Goal: Transaction & Acquisition: Purchase product/service

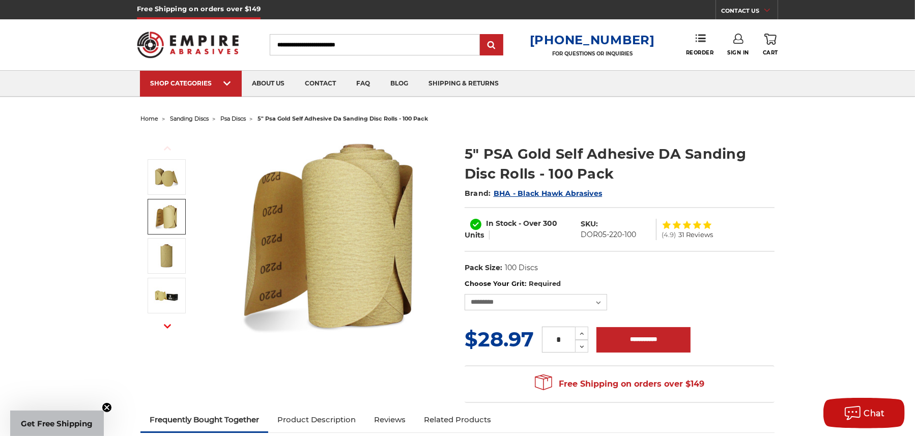
click at [169, 215] on img at bounding box center [166, 216] width 25 height 25
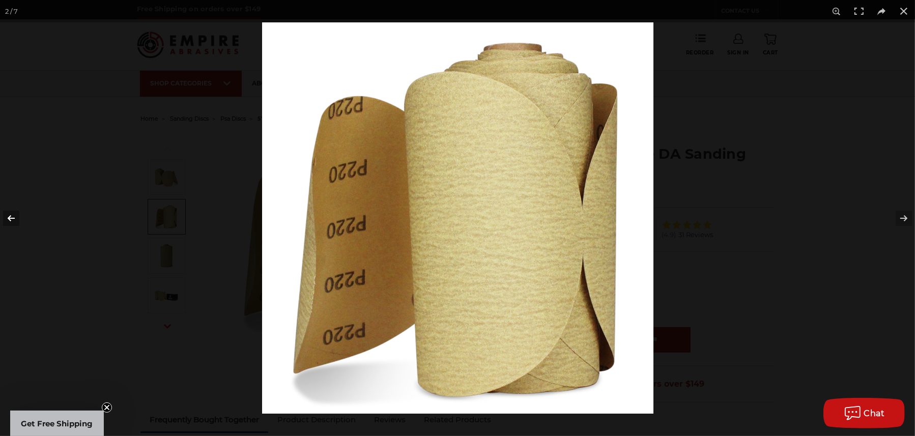
click at [10, 215] on button at bounding box center [18, 218] width 36 height 51
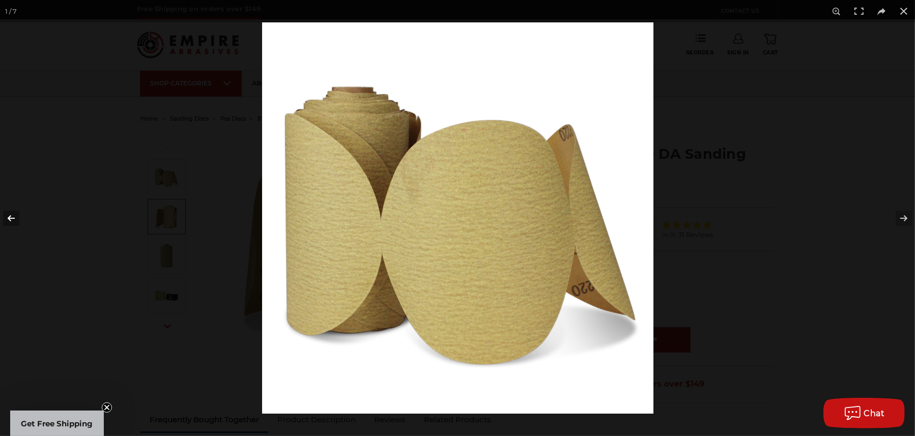
click at [13, 217] on button at bounding box center [18, 218] width 36 height 51
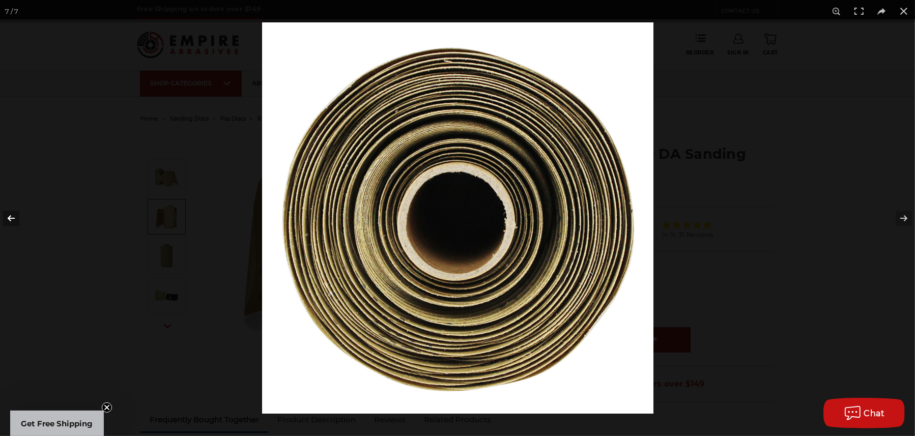
click at [13, 217] on button at bounding box center [18, 218] width 36 height 51
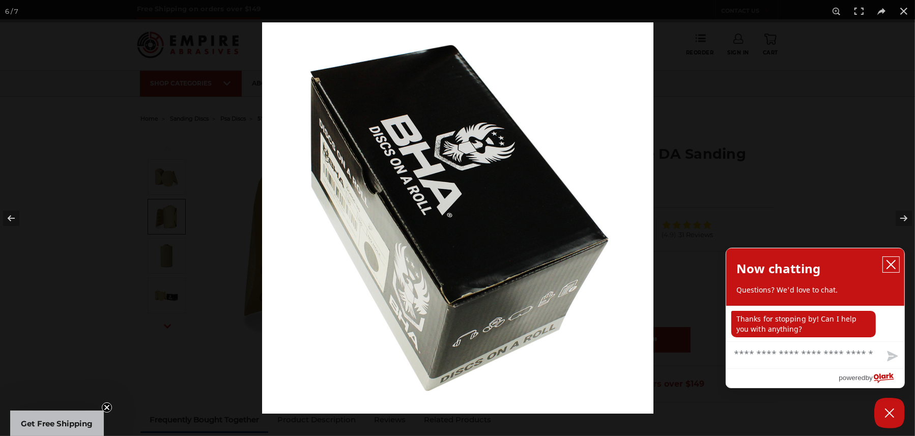
click at [890, 264] on icon "close chatbox" at bounding box center [891, 265] width 8 height 8
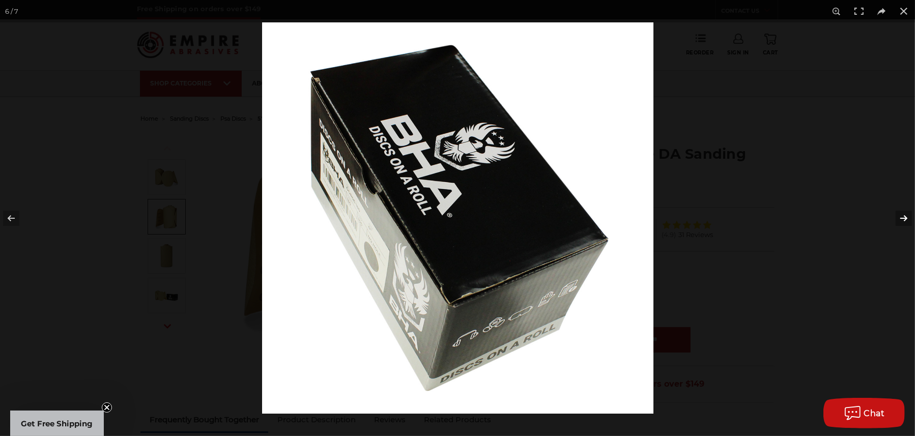
click at [906, 218] on button at bounding box center [898, 218] width 36 height 51
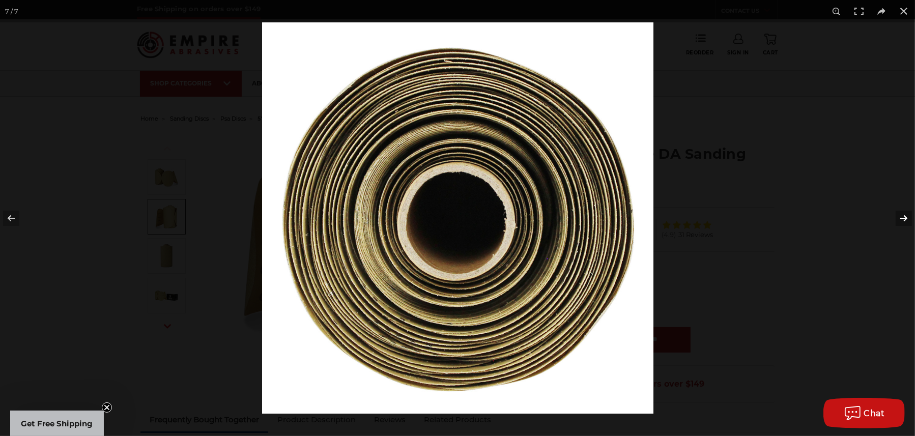
click at [906, 218] on button at bounding box center [898, 218] width 36 height 51
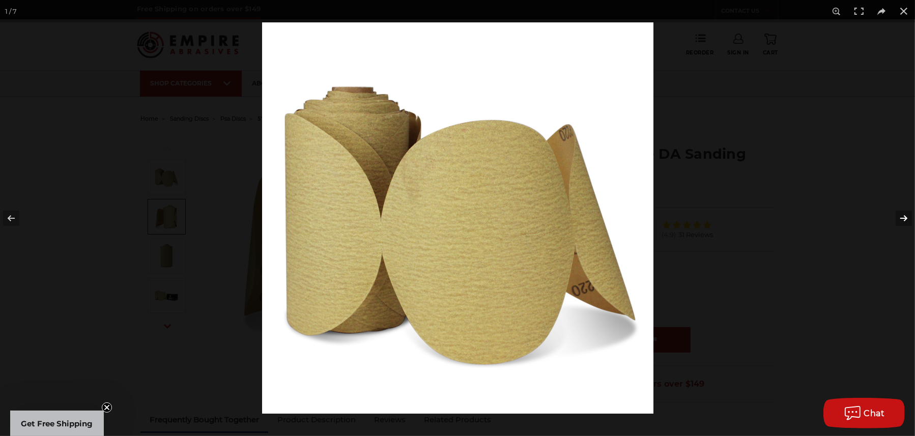
click at [906, 217] on button at bounding box center [898, 218] width 36 height 51
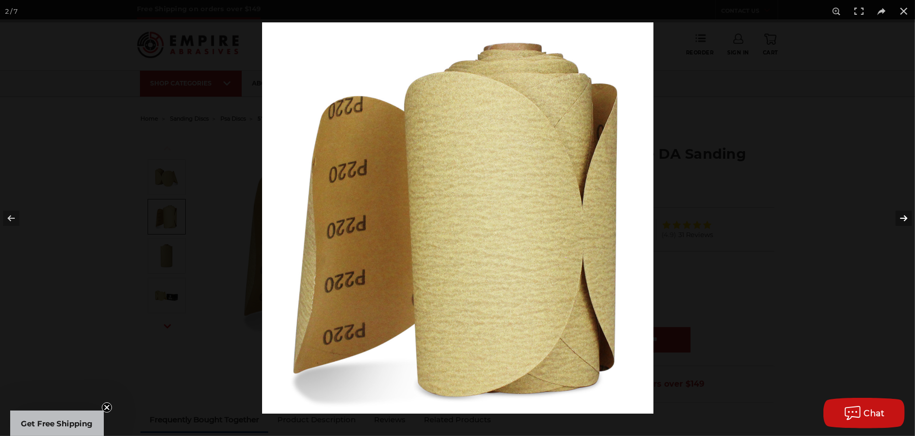
click at [906, 217] on button at bounding box center [898, 218] width 36 height 51
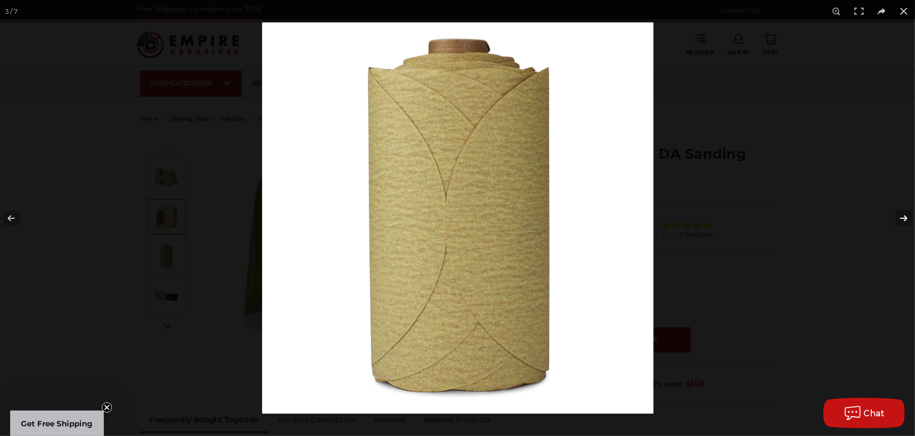
click at [906, 217] on button at bounding box center [898, 218] width 36 height 51
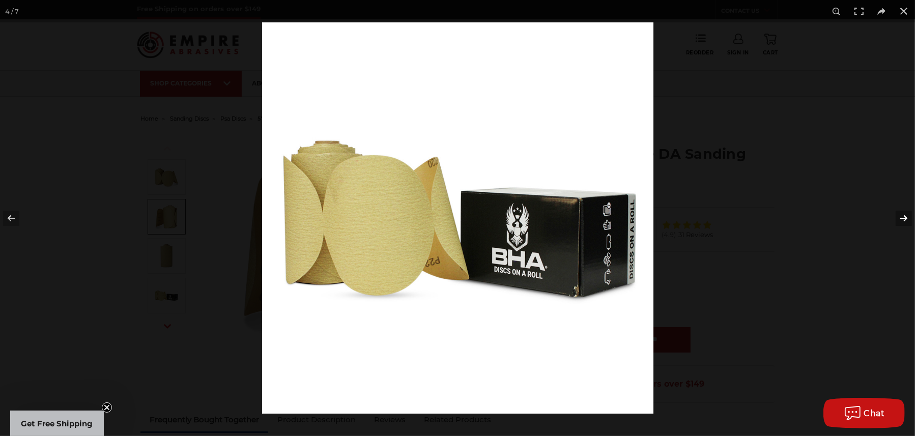
click at [906, 217] on button at bounding box center [898, 218] width 36 height 51
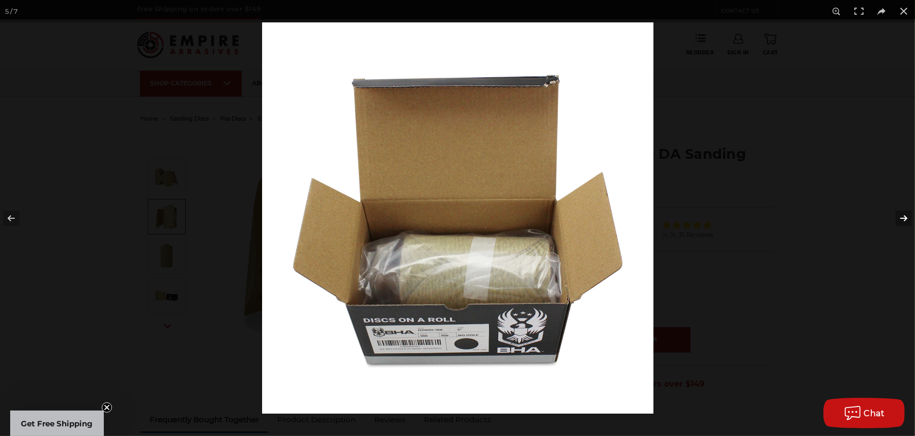
click at [904, 217] on button at bounding box center [898, 218] width 36 height 51
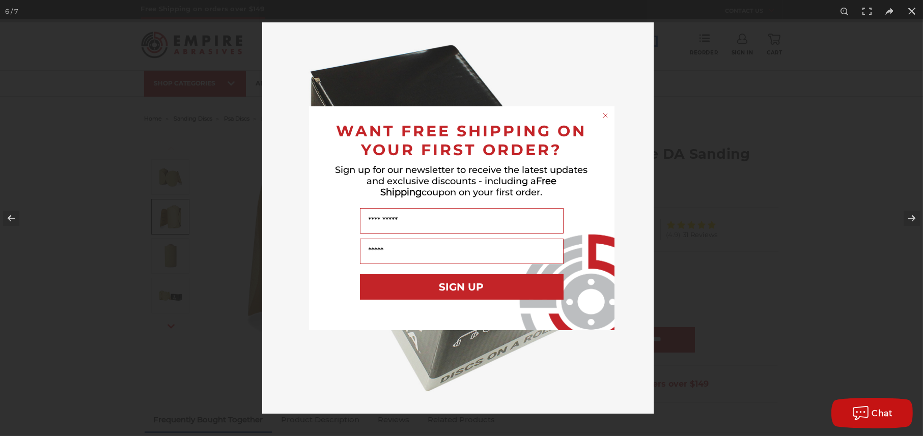
click at [608, 115] on circle "Close dialog" at bounding box center [605, 115] width 10 height 10
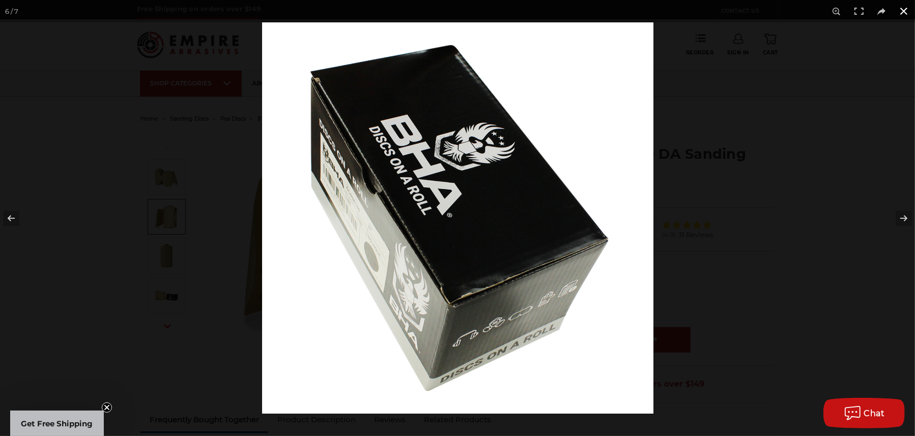
click at [900, 10] on button at bounding box center [904, 11] width 22 height 22
